Goal: Register for event/course

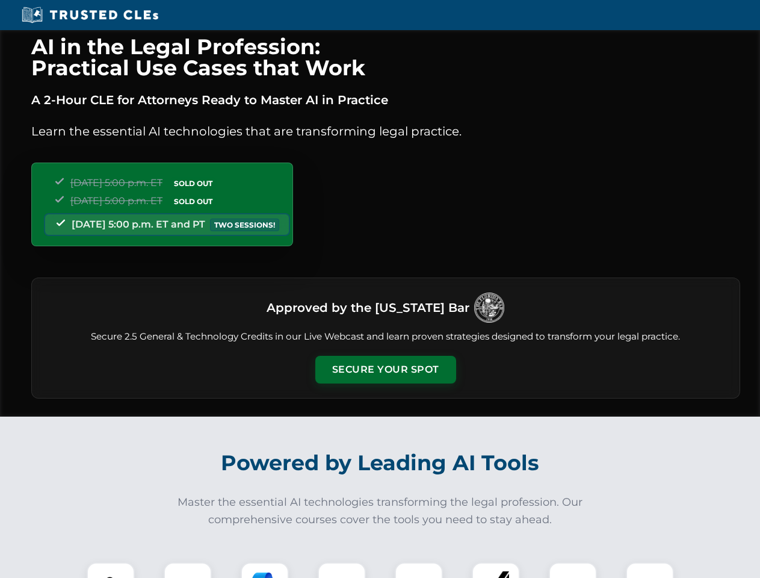
click at [385, 370] on button "Secure Your Spot" at bounding box center [385, 370] width 141 height 28
click at [111, 570] on img at bounding box center [110, 586] width 35 height 35
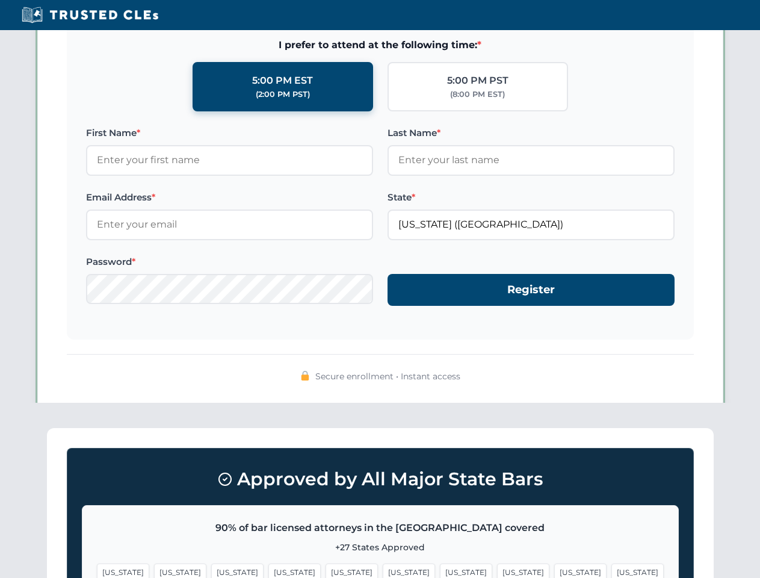
click at [440, 570] on span "[US_STATE]" at bounding box center [466, 571] width 52 height 17
click at [554, 570] on span "[US_STATE]" at bounding box center [580, 571] width 52 height 17
